Goal: Transaction & Acquisition: Subscribe to service/newsletter

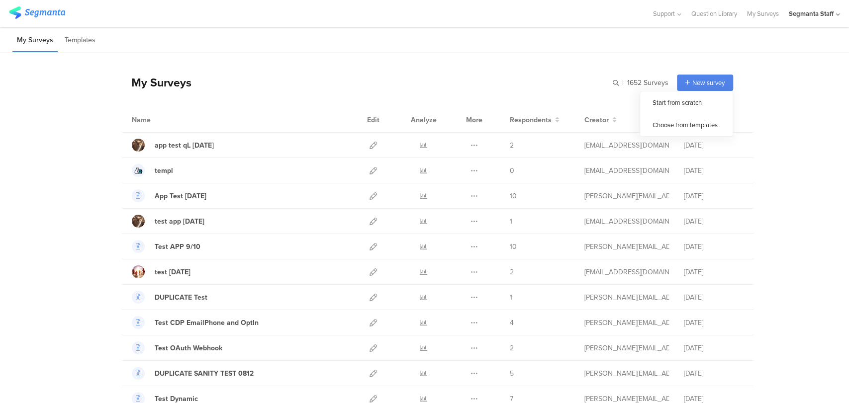
click at [826, 17] on div "Segmanta Staff" at bounding box center [811, 13] width 45 height 9
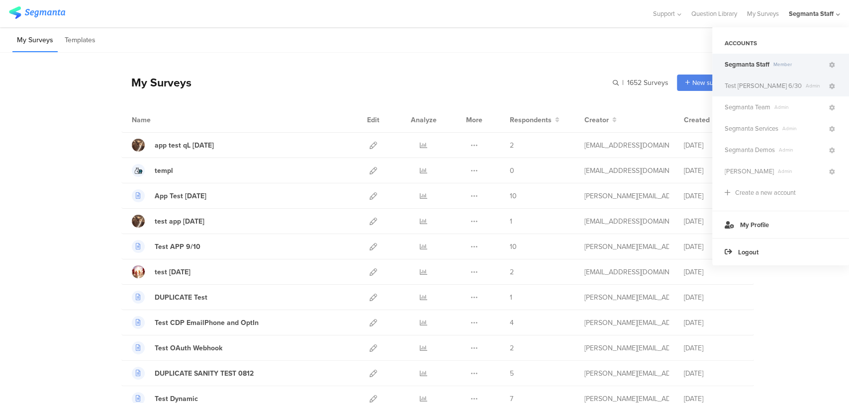
click at [796, 92] on div "Test Nevin 6/30 Admin" at bounding box center [780, 85] width 137 height 21
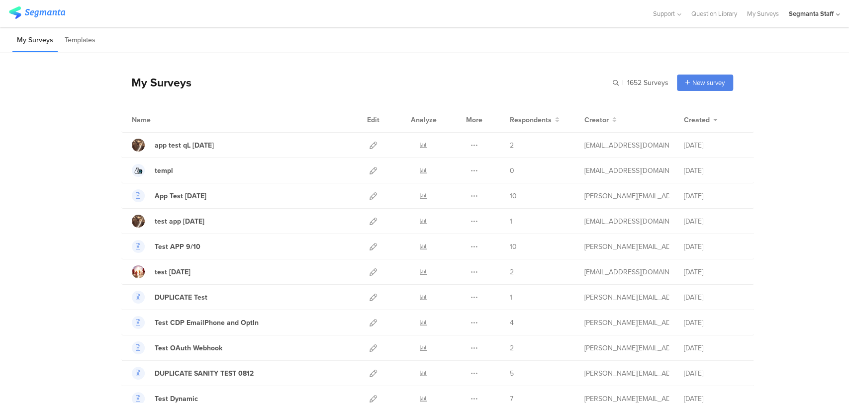
click at [835, 12] on div "Segmanta Staff" at bounding box center [814, 13] width 51 height 27
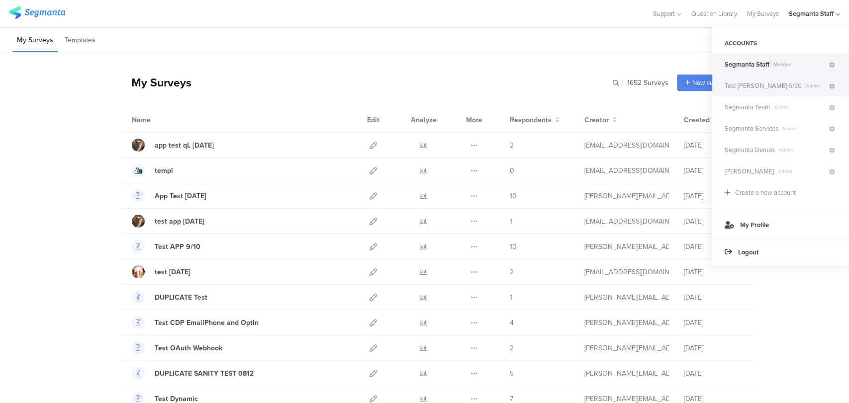
click at [750, 85] on span "Test Nevin 6/30" at bounding box center [762, 85] width 77 height 9
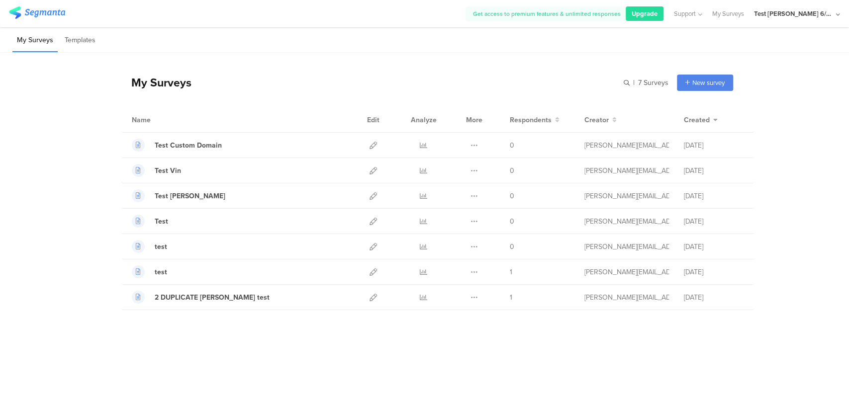
click at [657, 9] on span "Upgrade" at bounding box center [644, 13] width 26 height 9
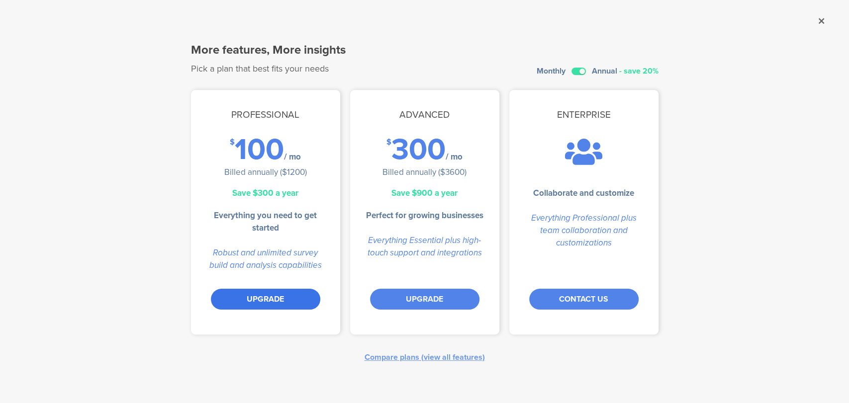
click at [272, 304] on div "UPGRADE" at bounding box center [265, 299] width 109 height 21
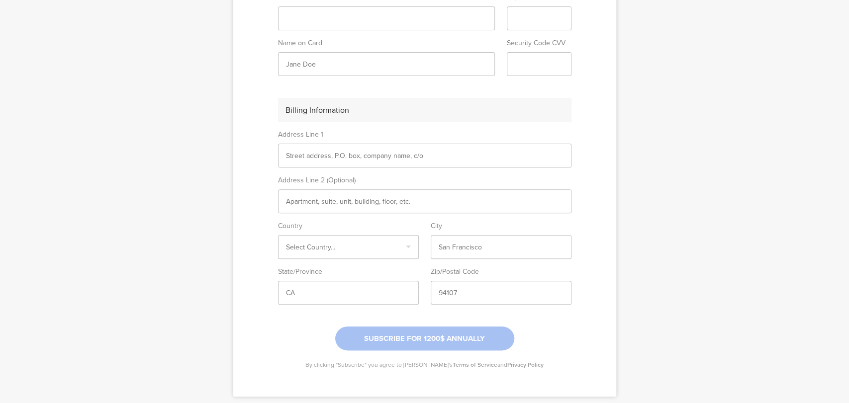
scroll to position [102, 0]
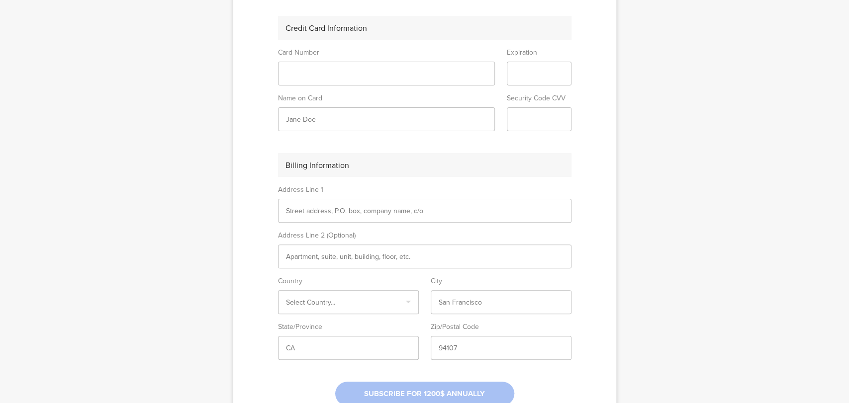
click at [353, 80] on sg-form-field-input at bounding box center [386, 74] width 217 height 24
click at [309, 117] on input "text" at bounding box center [386, 119] width 201 height 10
type input "Raymund Nevin de padua"
click at [334, 204] on sg-form-field-input at bounding box center [424, 211] width 293 height 24
click at [331, 212] on input "text" at bounding box center [424, 211] width 277 height 10
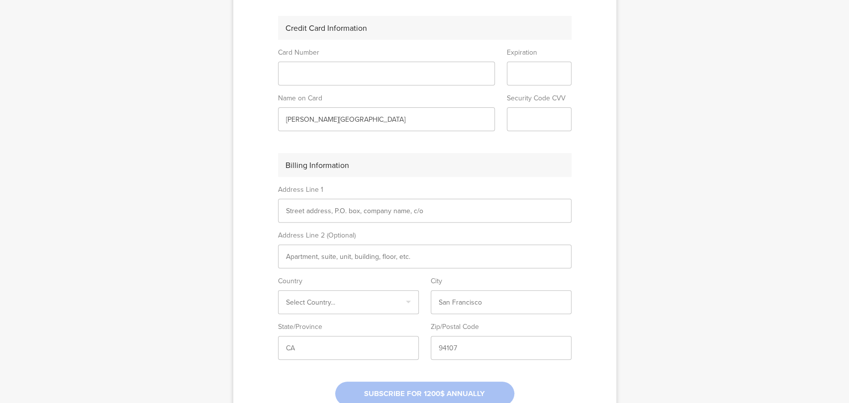
type input "188 Dr V Ramos St."
type input "Philippines"
type input "Balayan"
type input "4213"
click at [330, 348] on input "text" at bounding box center [348, 348] width 125 height 10
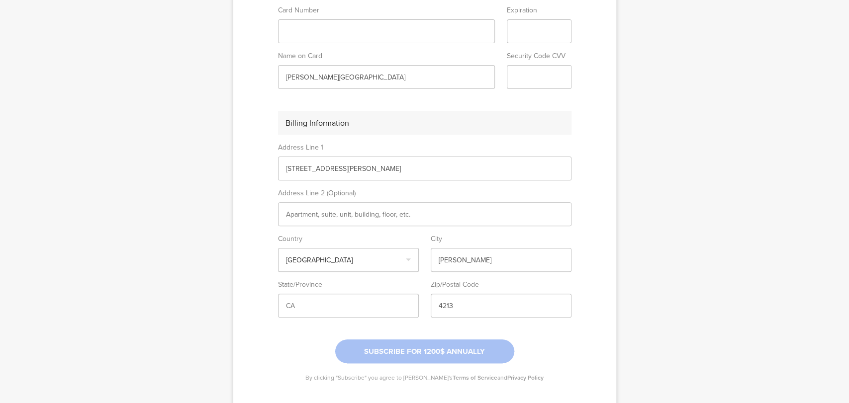
scroll to position [213, 0]
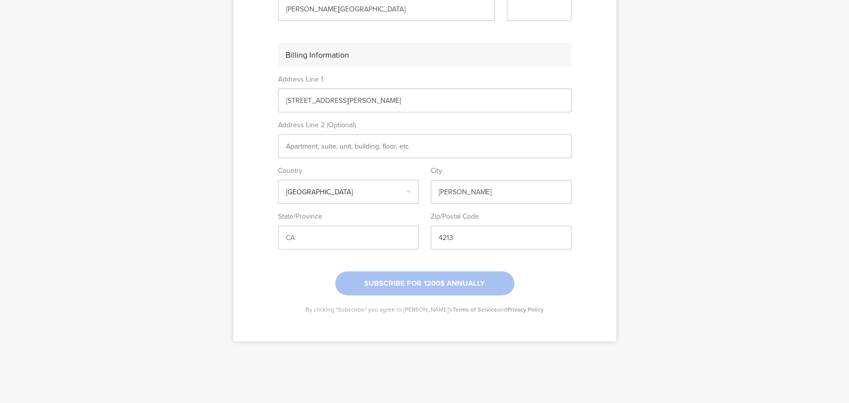
click at [475, 193] on input "Balayan" at bounding box center [501, 192] width 125 height 10
type input "Balayan"
click at [461, 239] on input "4213" at bounding box center [501, 238] width 125 height 10
type input "4213"
click at [326, 193] on input "Philippines" at bounding box center [348, 192] width 125 height 10
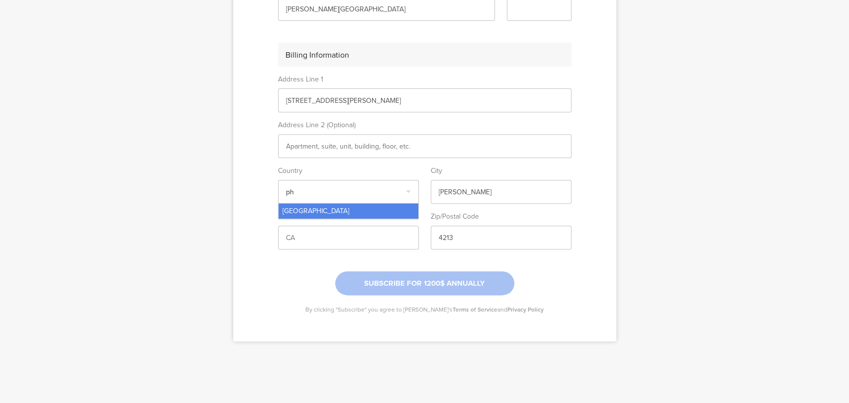
type input "ph"
click at [314, 208] on div "Philippines" at bounding box center [348, 210] width 140 height 15
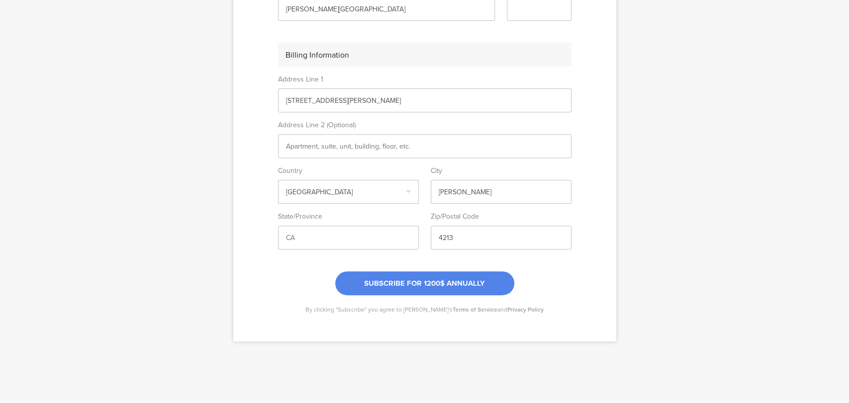
click at [346, 103] on input "188 Dr V Ramos St." at bounding box center [424, 100] width 277 height 10
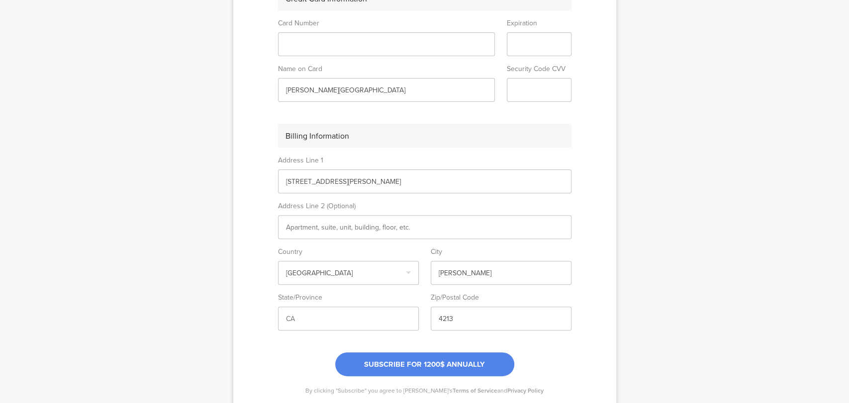
scroll to position [158, 0]
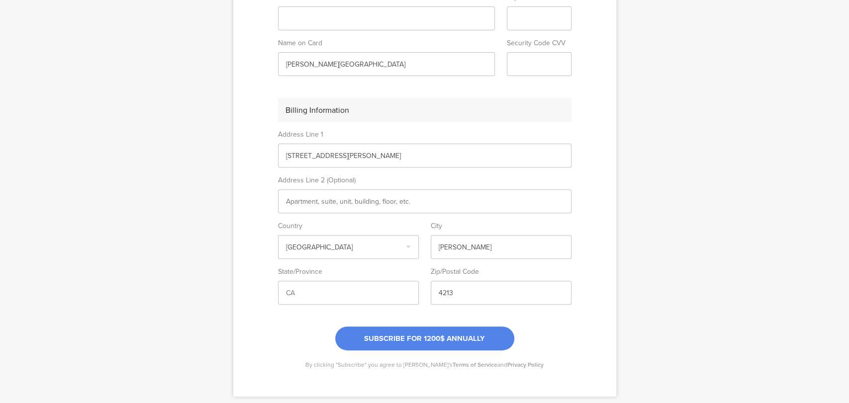
type input "188 Dr V Ramos St."
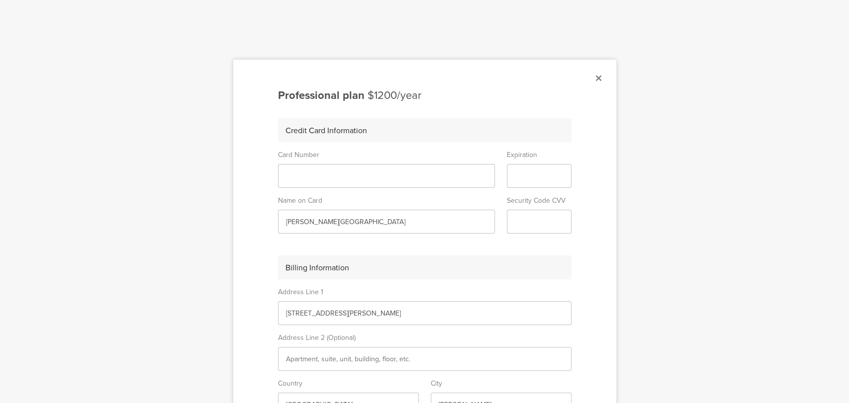
scroll to position [166, 0]
